Goal: Navigation & Orientation: Go to known website

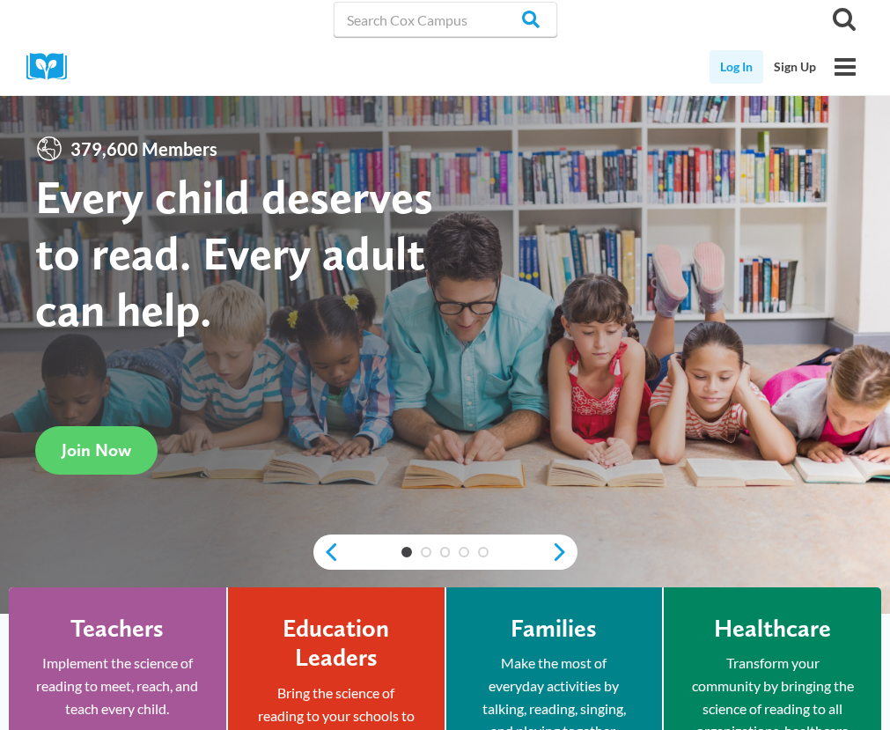
click at [740, 63] on link "Log In" at bounding box center [737, 66] width 54 height 33
click at [740, 70] on link "Log In" at bounding box center [737, 66] width 54 height 33
click at [744, 69] on link "Log In" at bounding box center [737, 66] width 54 height 33
